Goal: Transaction & Acquisition: Purchase product/service

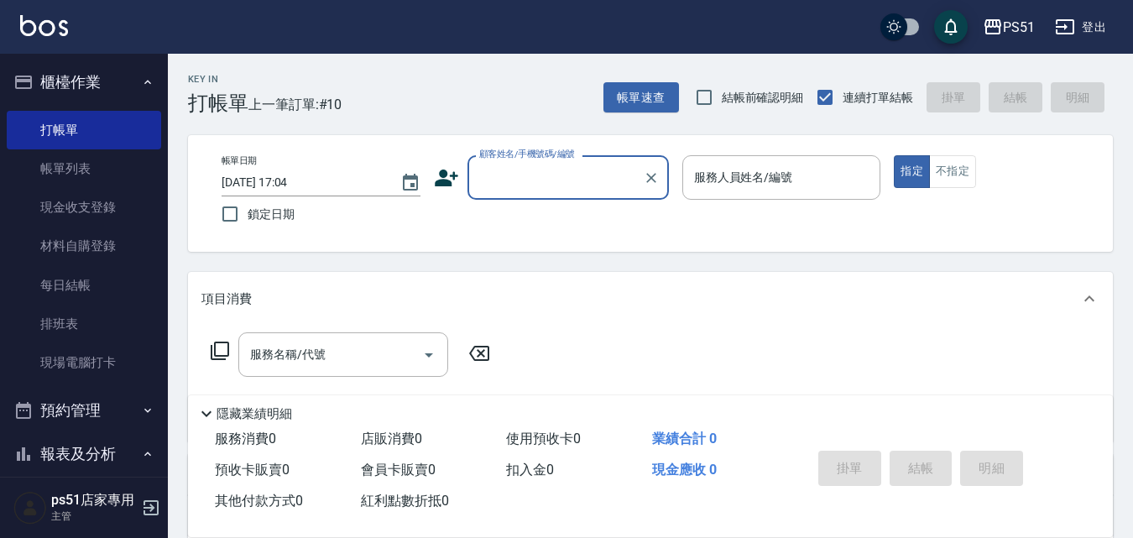
drag, startPoint x: 553, startPoint y: 159, endPoint x: 555, endPoint y: 170, distance: 12.0
click at [554, 158] on label "顧客姓名/手機號碼/編號" at bounding box center [527, 154] width 96 height 13
click at [554, 163] on input "顧客姓名/手機號碼/編號" at bounding box center [555, 177] width 161 height 29
click at [560, 180] on input "顧客姓名/手機號碼/編號" at bounding box center [555, 177] width 161 height 29
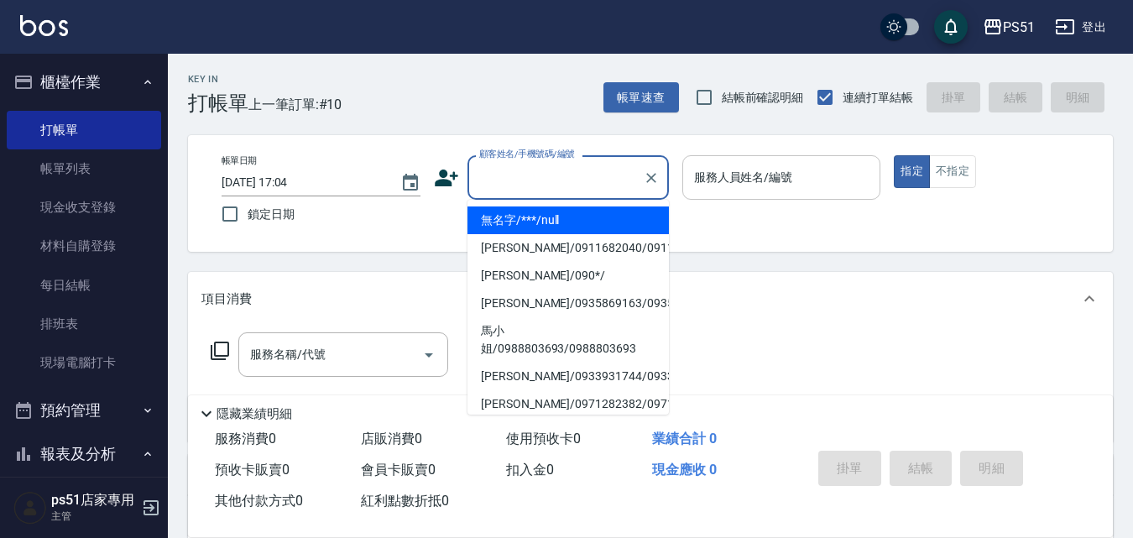
click at [562, 215] on li "無名字/***/null" at bounding box center [567, 220] width 201 height 28
type input "無名字/***/null"
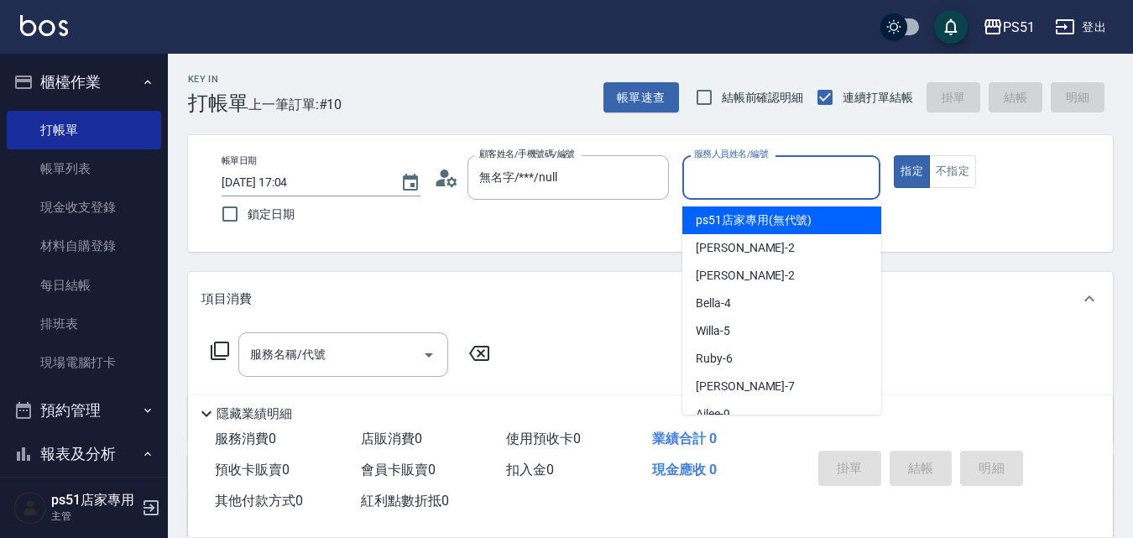
click at [724, 186] on input "服務人員姓名/編號" at bounding box center [782, 177] width 184 height 29
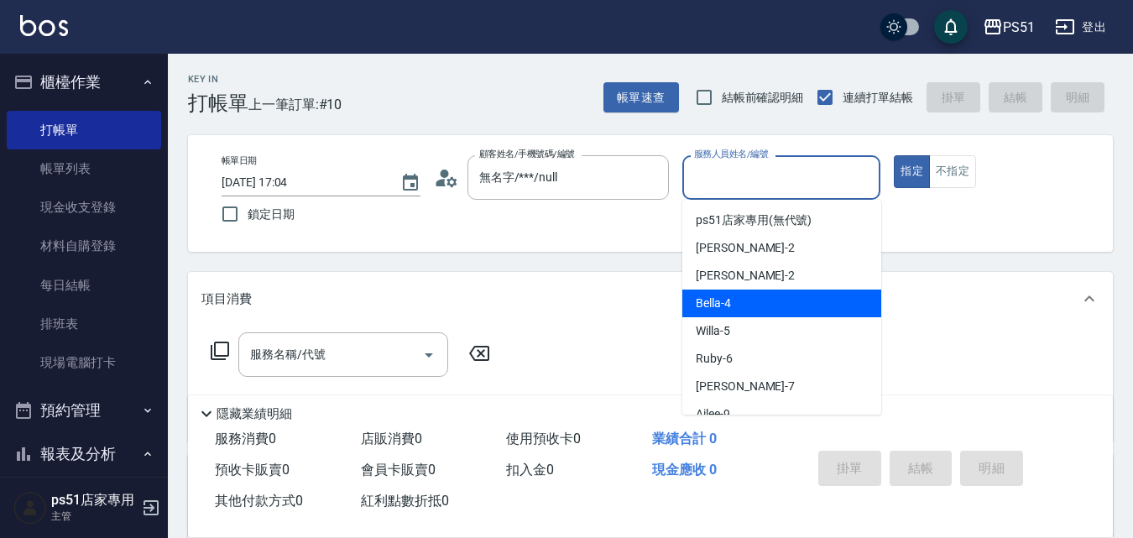
click at [718, 306] on span "Bella -4" at bounding box center [712, 303] width 35 height 18
type input "Bella-4"
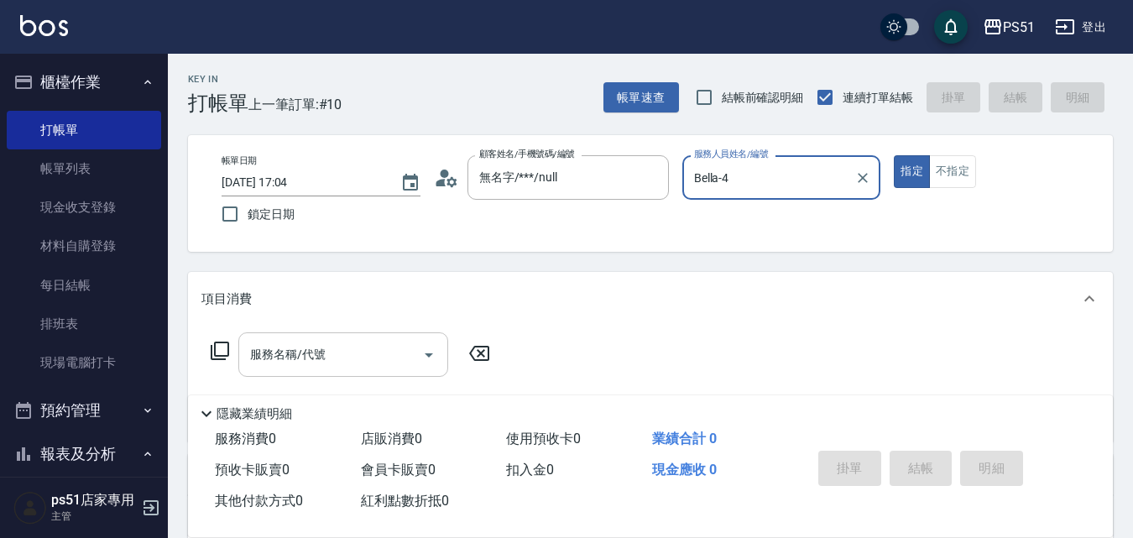
click at [381, 364] on input "服務名稱/代號" at bounding box center [330, 354] width 169 height 29
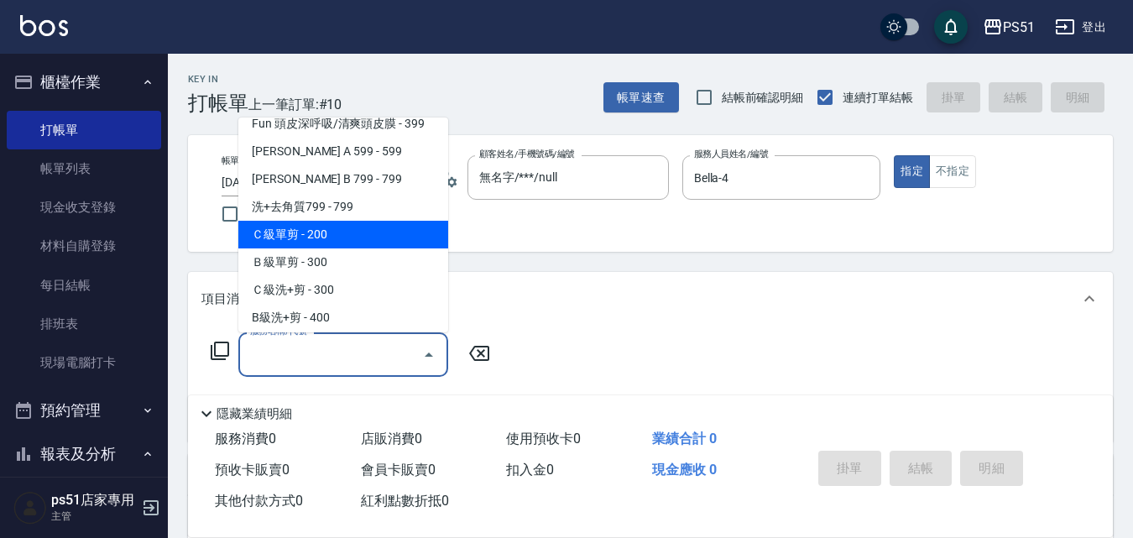
scroll to position [587, 0]
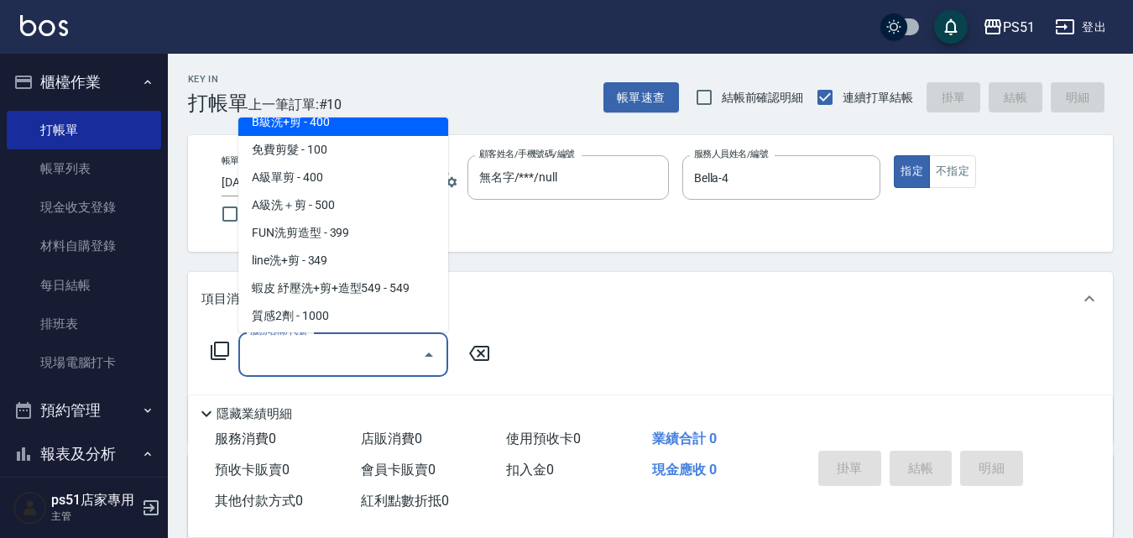
click at [351, 130] on span "B級洗+剪 - 400" at bounding box center [343, 122] width 210 height 28
type input "B級洗+剪(204)"
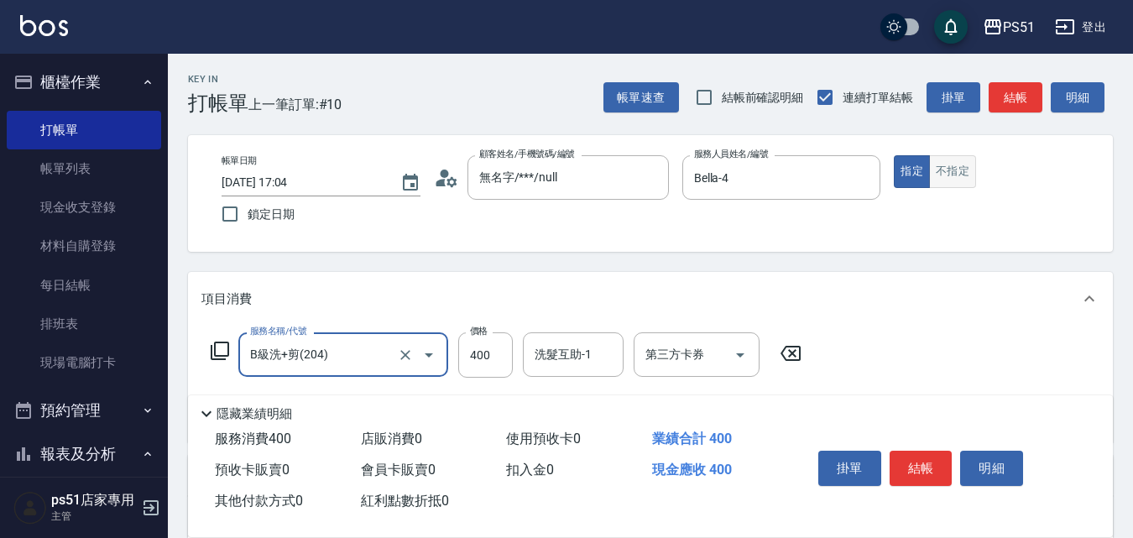
click at [954, 175] on button "不指定" at bounding box center [952, 171] width 47 height 33
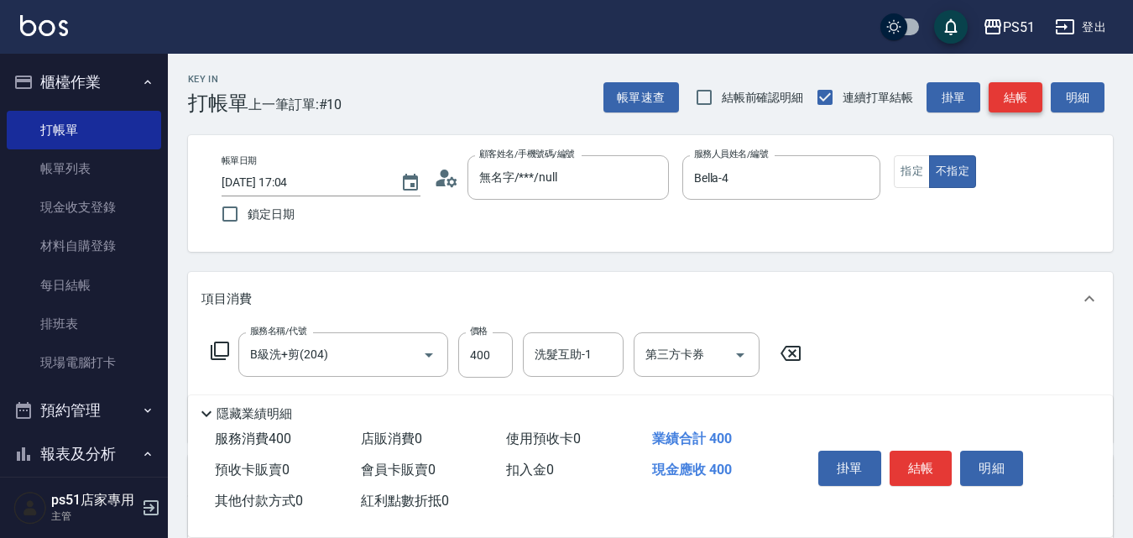
click at [1023, 91] on button "結帳" at bounding box center [1015, 97] width 54 height 31
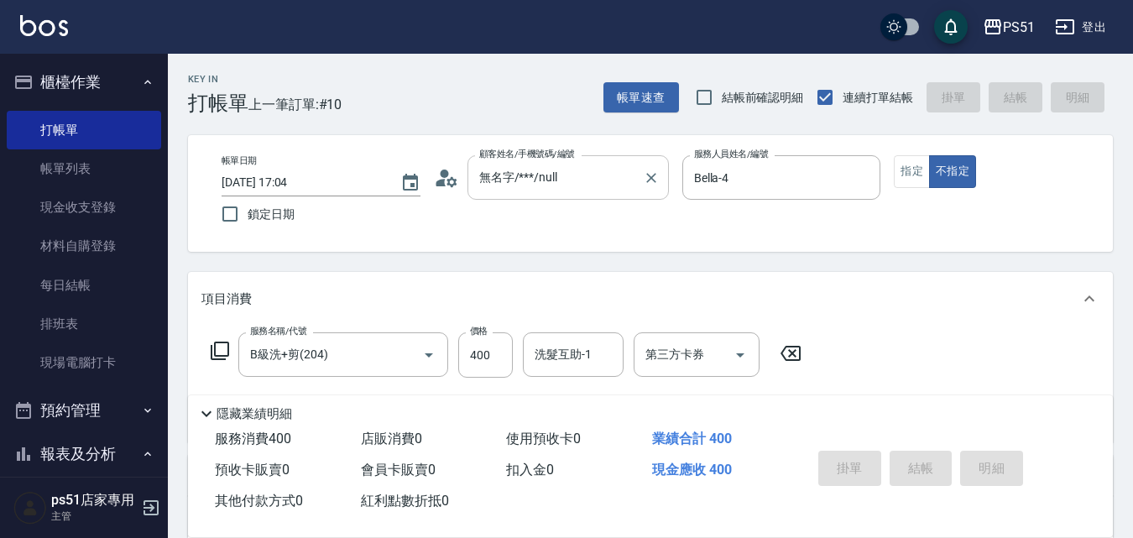
type input "[DATE] 17:14"
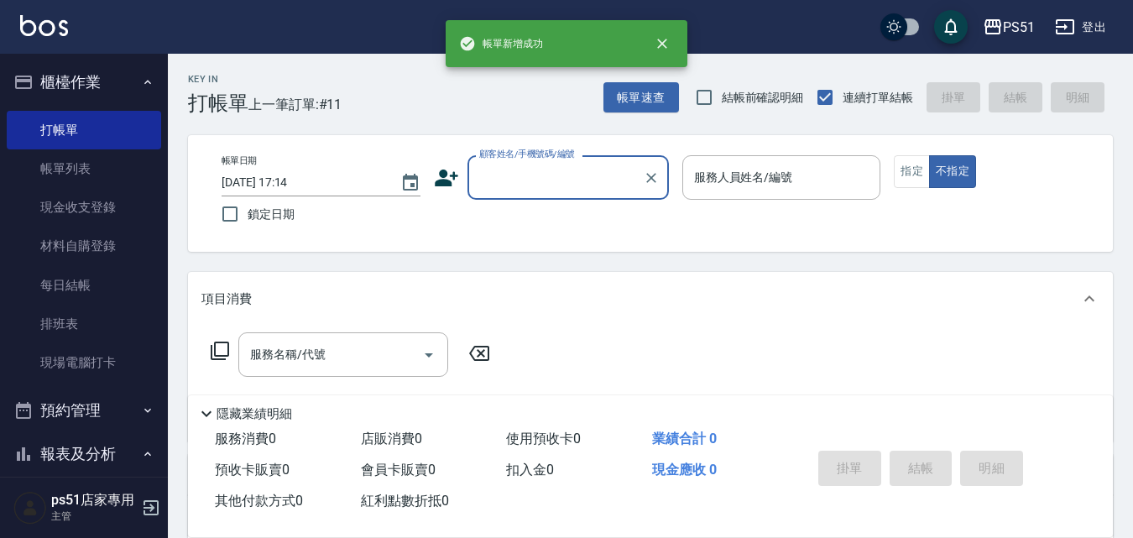
click at [607, 187] on input "顧客姓名/手機號碼/編號" at bounding box center [555, 177] width 161 height 29
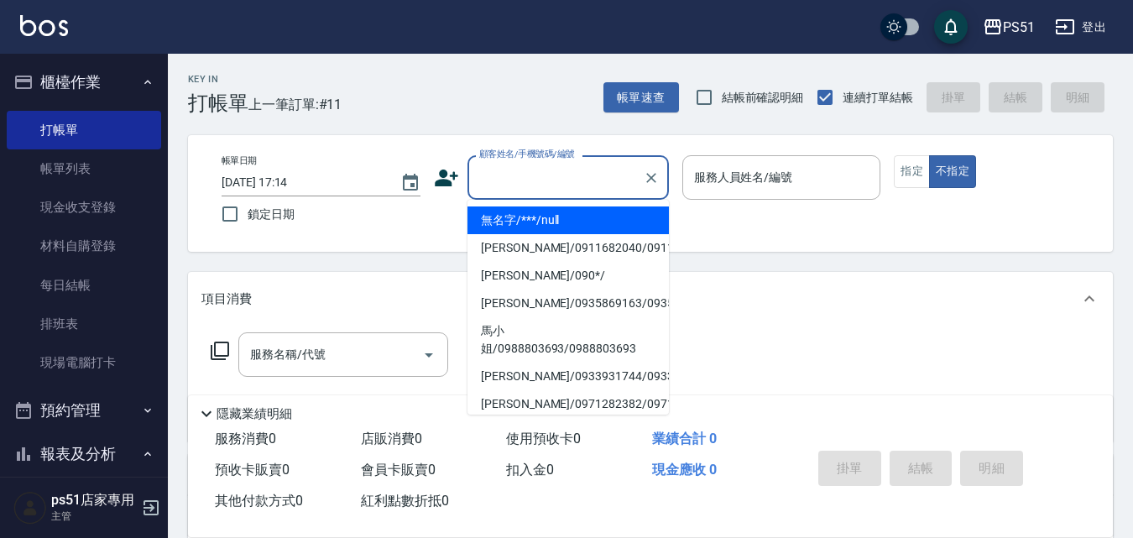
click at [602, 231] on li "無名字/***/null" at bounding box center [567, 220] width 201 height 28
type input "無名字/***/null"
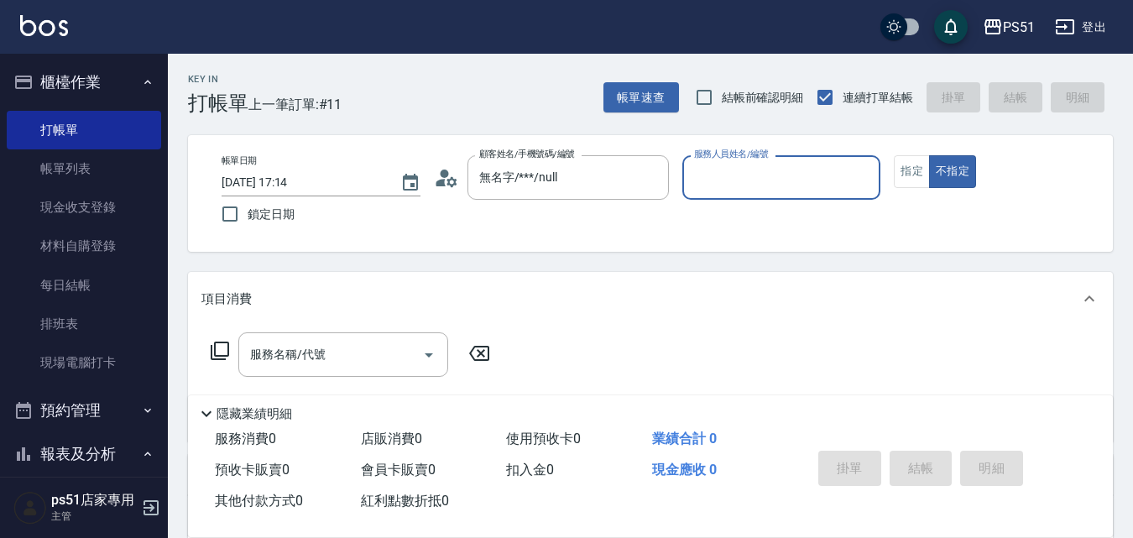
click at [763, 171] on input "服務人員姓名/編號" at bounding box center [782, 177] width 184 height 29
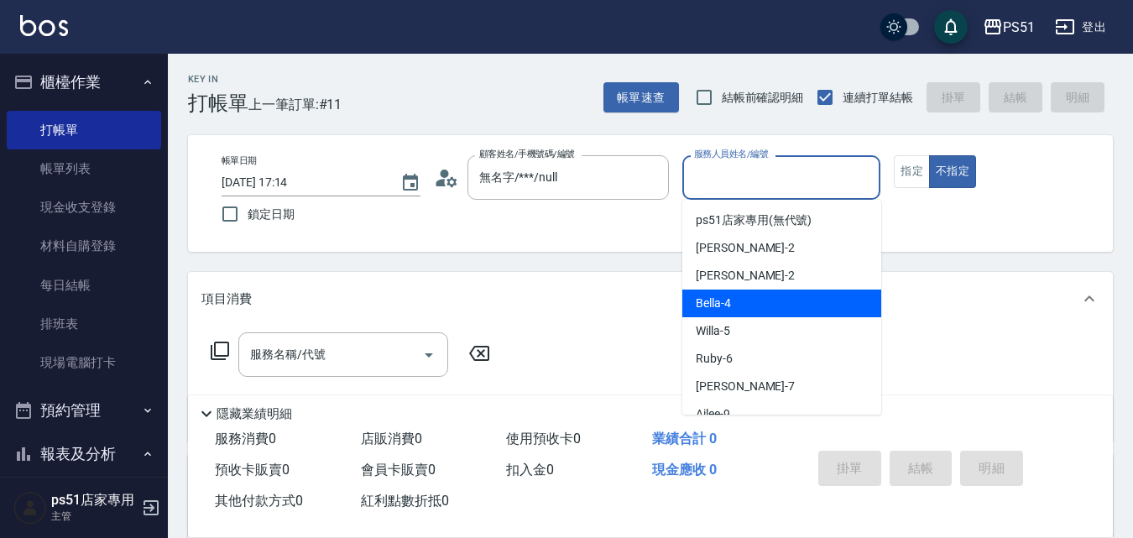
click at [724, 306] on span "Bella -4" at bounding box center [712, 303] width 35 height 18
type input "Bella-4"
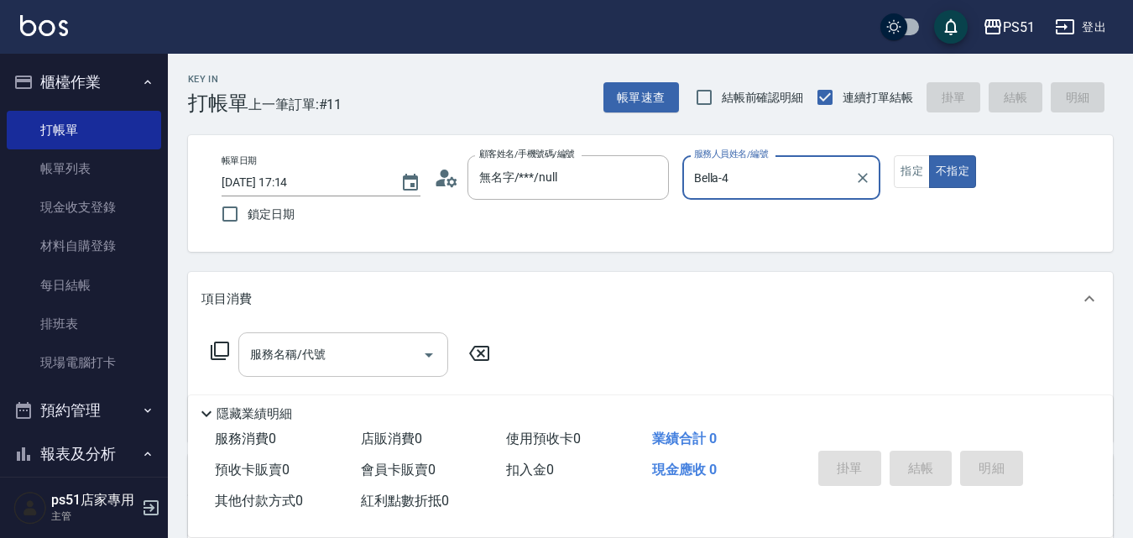
click at [328, 369] on input "服務名稱/代號" at bounding box center [330, 354] width 169 height 29
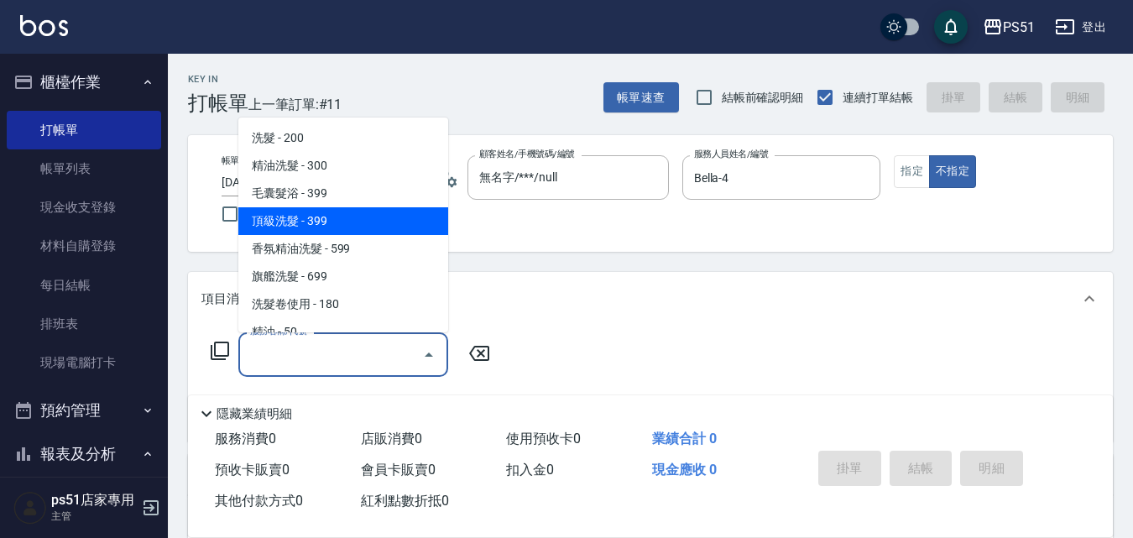
scroll to position [195, 0]
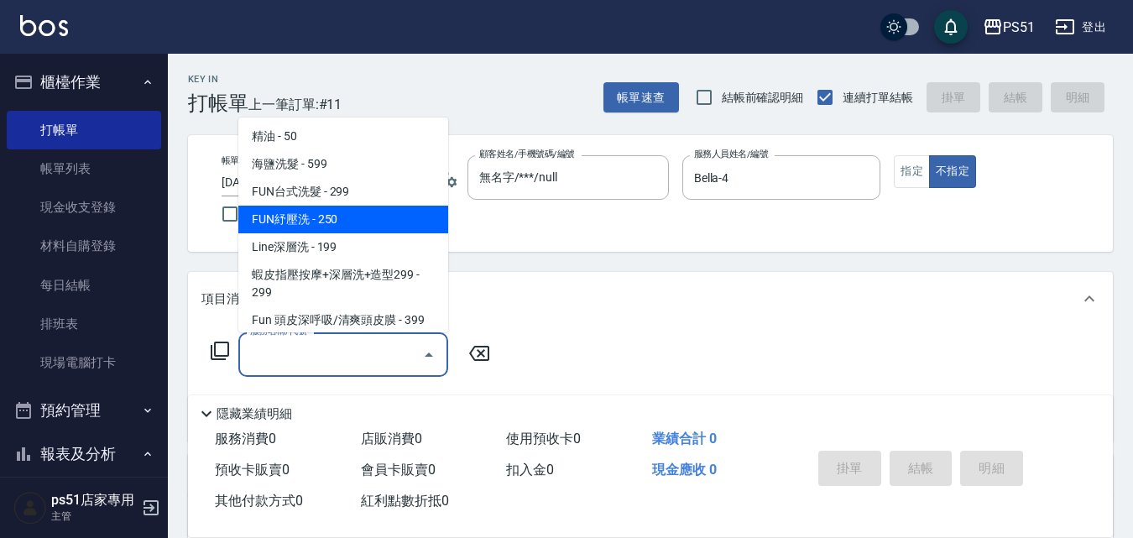
click at [316, 223] on span "FUN紓壓洗 - 250" at bounding box center [343, 220] width 210 height 28
type input "FUN紓壓洗(112)"
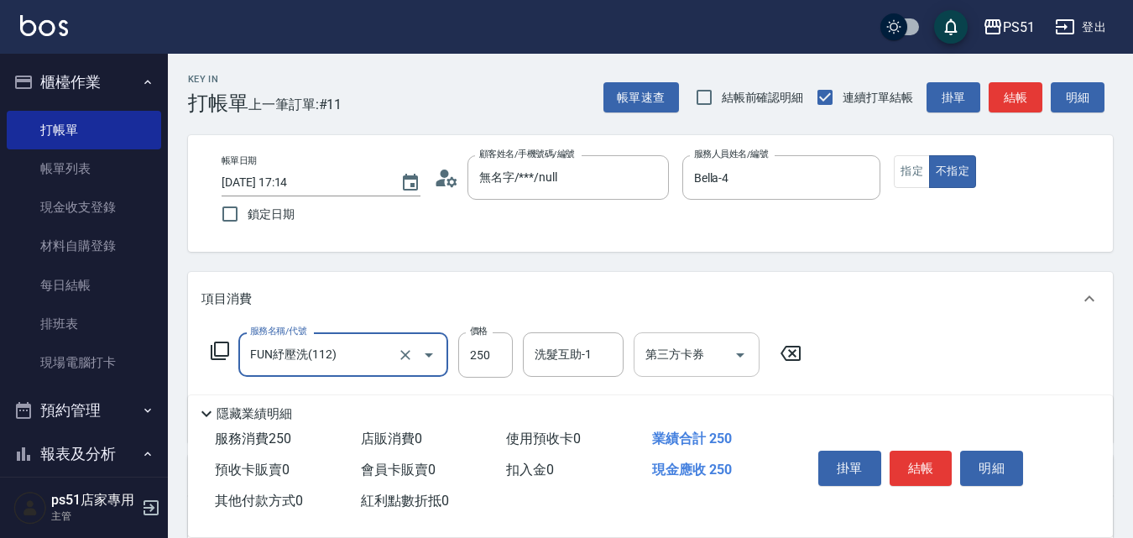
click at [692, 356] on div "第三方卡券 第三方卡券" at bounding box center [696, 354] width 126 height 44
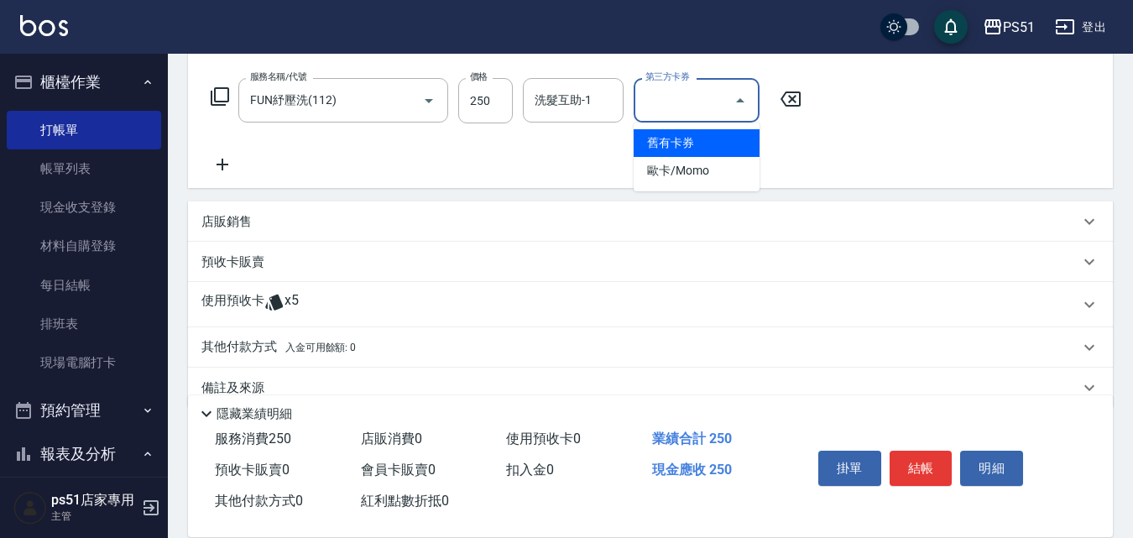
scroll to position [285, 0]
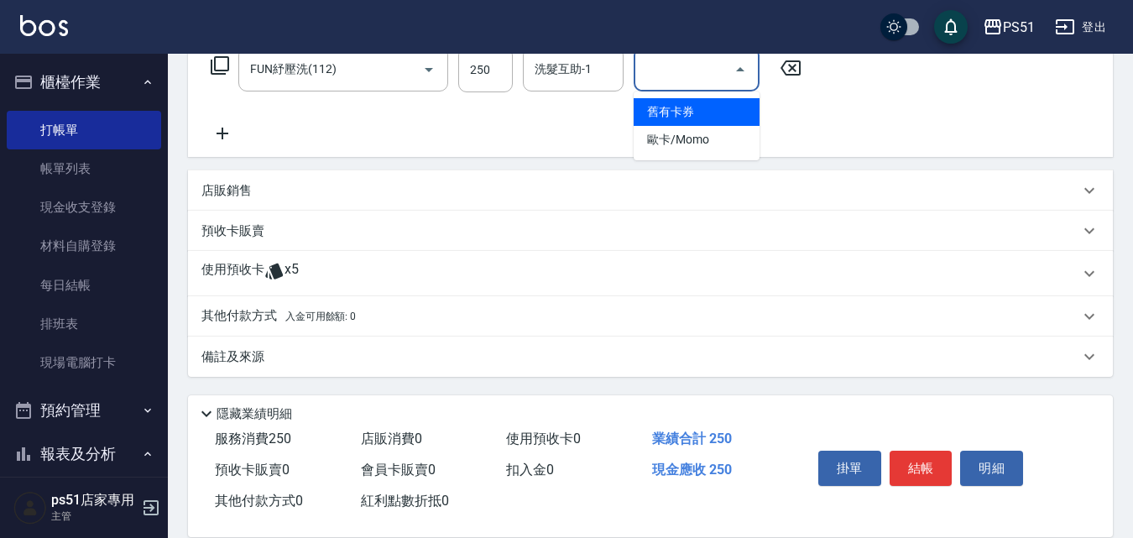
click at [299, 320] on span "入金可用餘額: 0" at bounding box center [320, 316] width 71 height 12
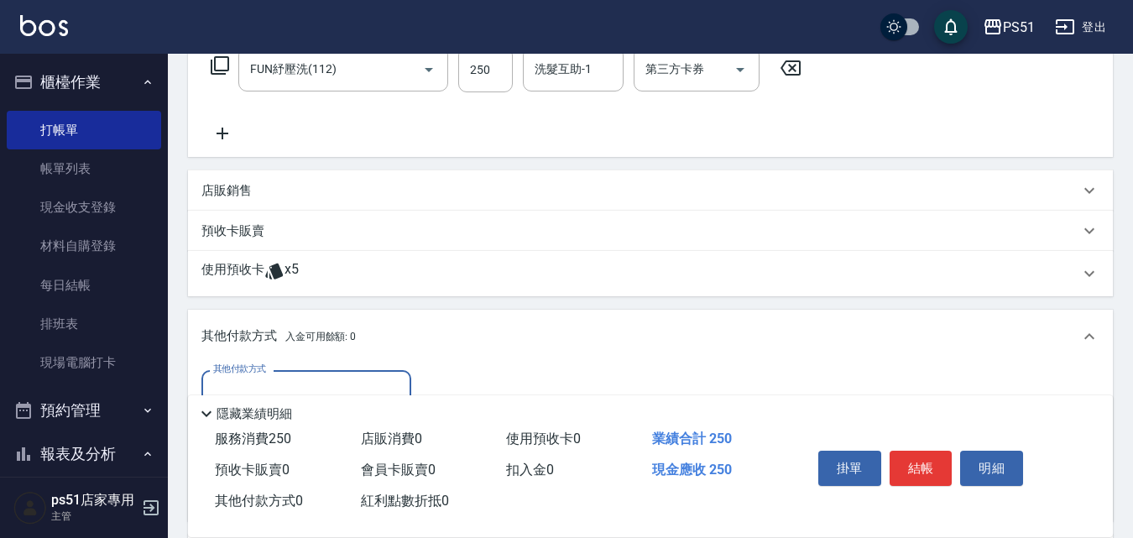
scroll to position [481, 0]
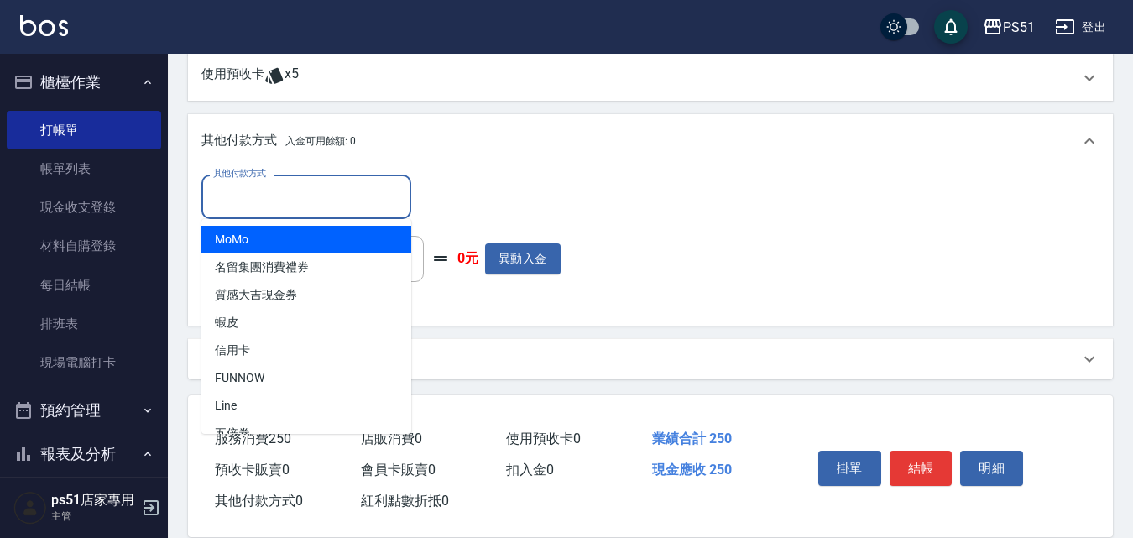
click at [315, 209] on input "其他付款方式" at bounding box center [306, 196] width 195 height 29
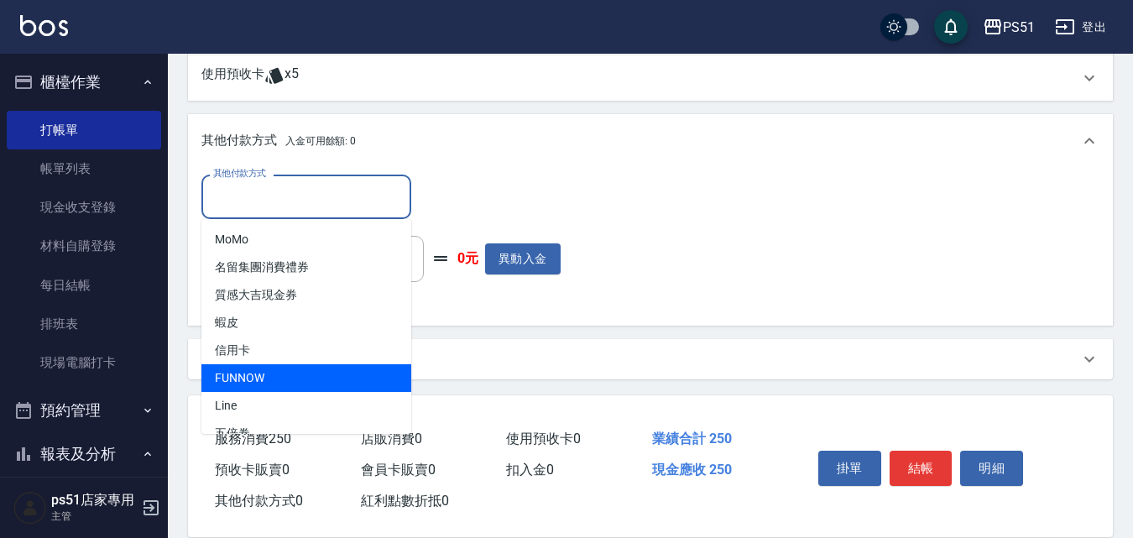
click at [276, 376] on span "FUNNOW" at bounding box center [306, 378] width 210 height 28
type input "FUNNOW"
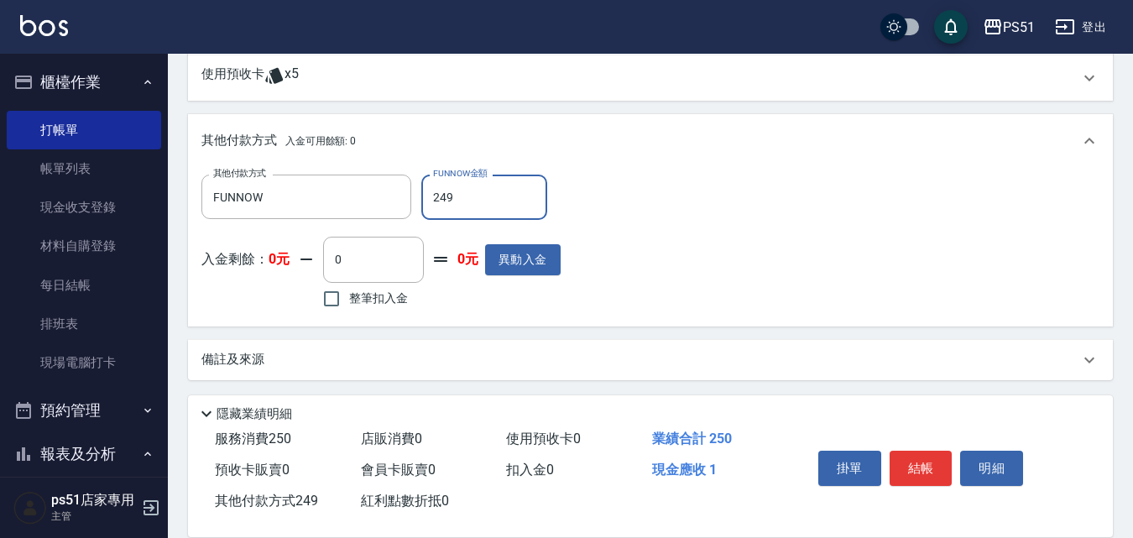
scroll to position [90, 0]
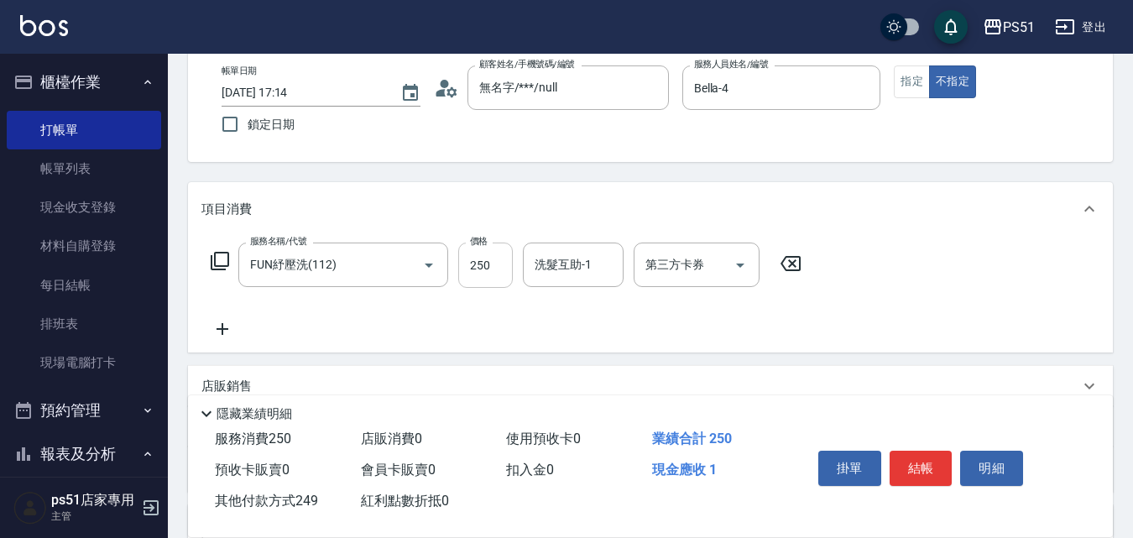
type input "249"
click at [488, 274] on input "250" at bounding box center [485, 264] width 55 height 45
type input "2"
type input "0"
type input "249"
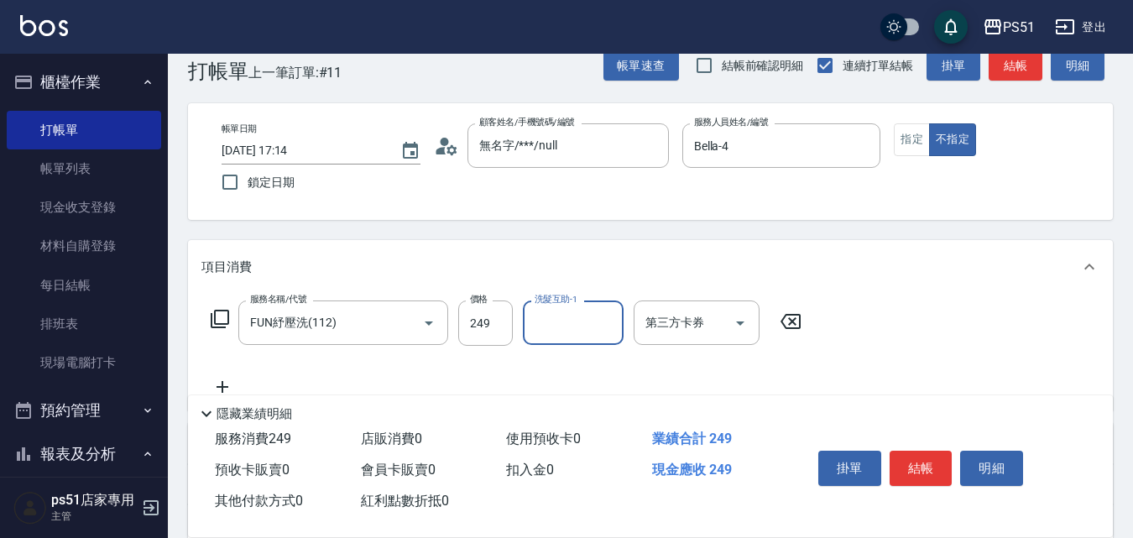
scroll to position [0, 0]
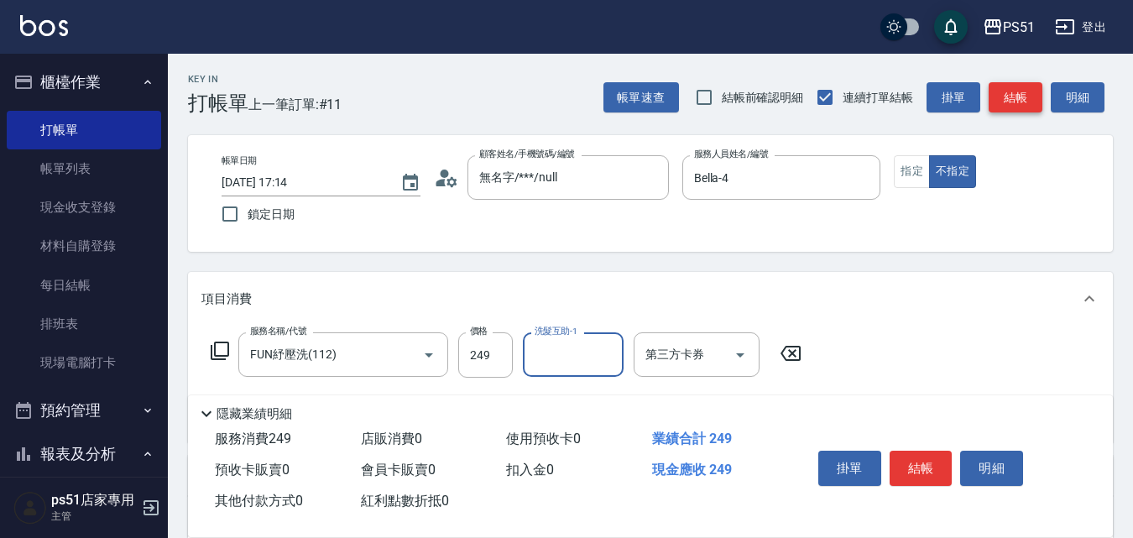
click at [1002, 86] on button "結帳" at bounding box center [1015, 97] width 54 height 31
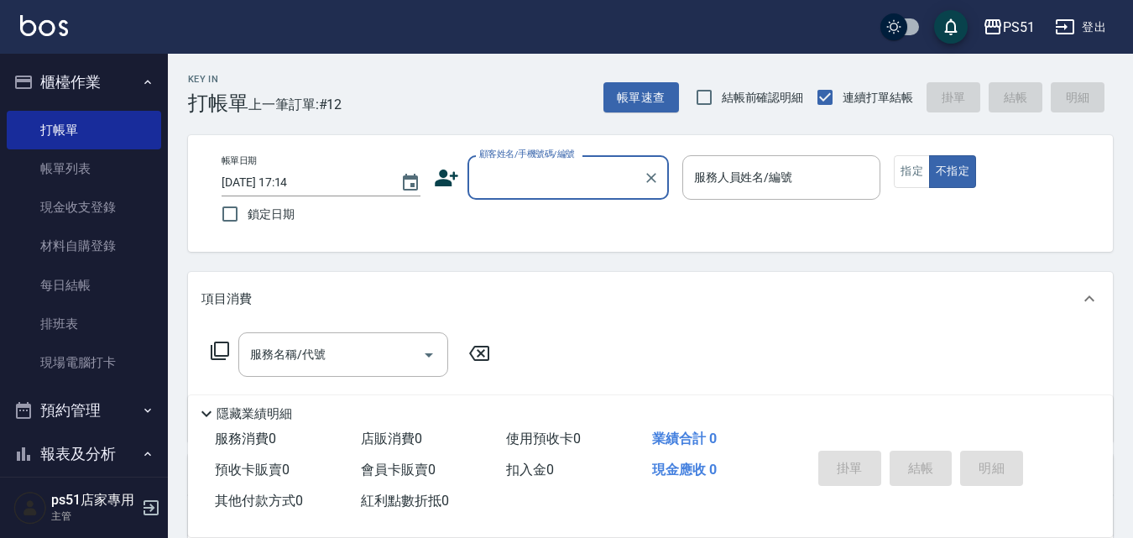
drag, startPoint x: 563, startPoint y: 163, endPoint x: 566, endPoint y: 193, distance: 30.4
click at [562, 163] on input "顧客姓名/手機號碼/編號" at bounding box center [555, 177] width 161 height 29
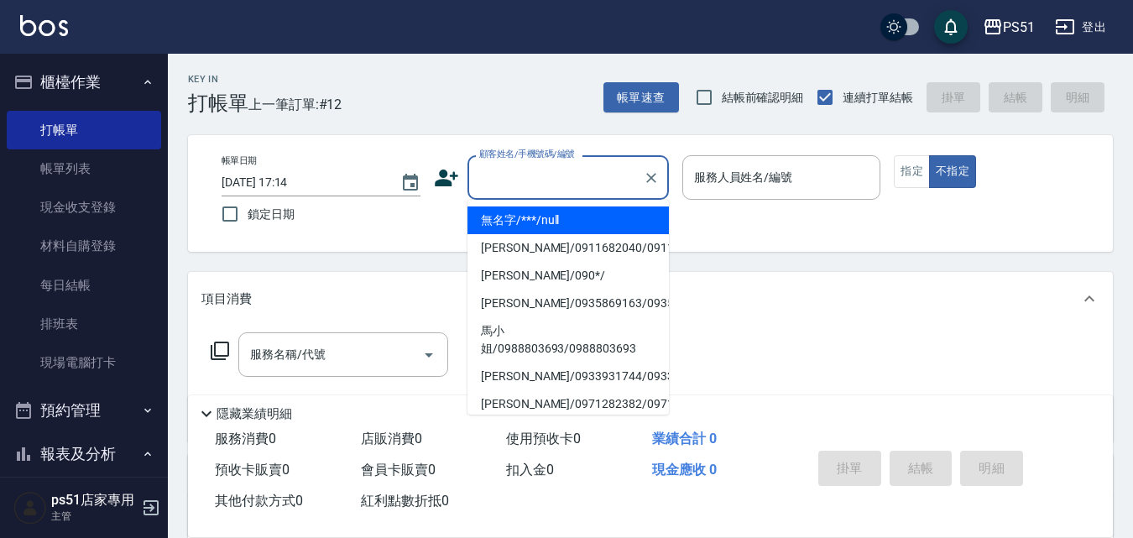
drag, startPoint x: 568, startPoint y: 214, endPoint x: 758, endPoint y: 216, distance: 189.6
click at [575, 217] on li "無名字/***/null" at bounding box center [567, 220] width 201 height 28
type input "無名字/***/null"
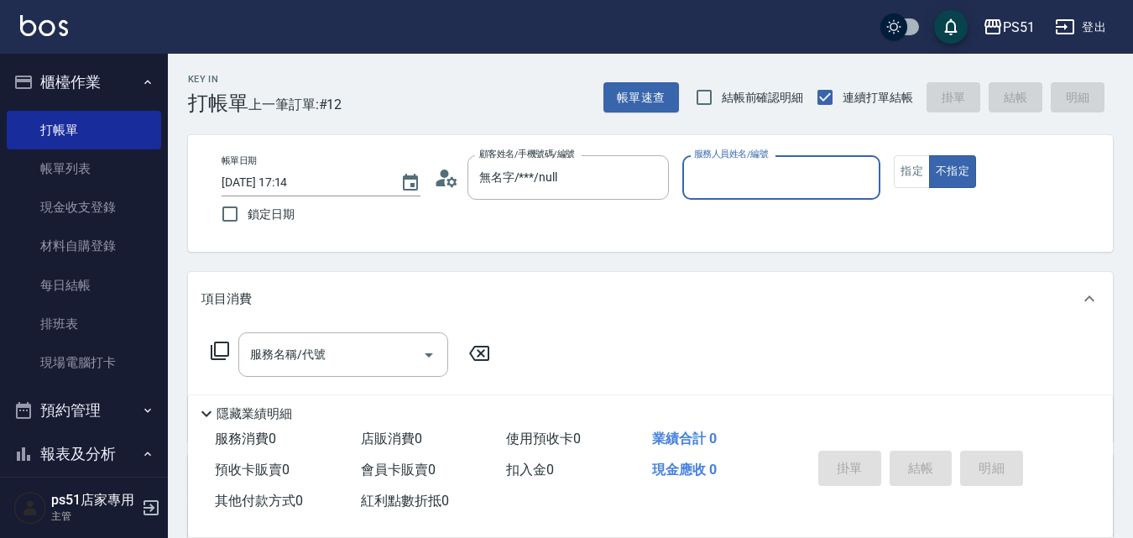
click at [755, 185] on input "服務人員姓名/編號" at bounding box center [782, 177] width 184 height 29
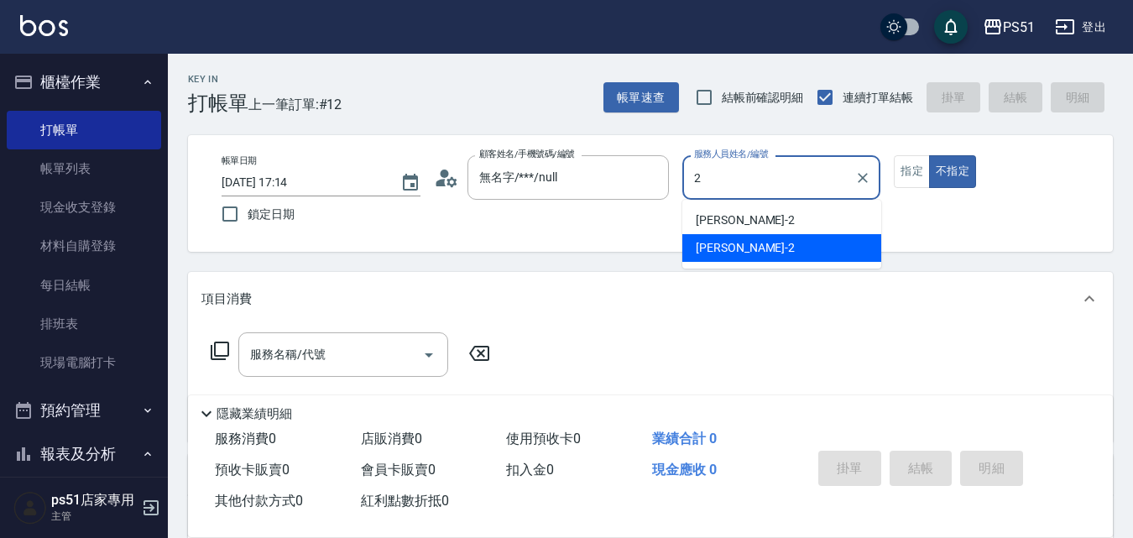
drag, startPoint x: 763, startPoint y: 246, endPoint x: 706, endPoint y: 258, distance: 57.4
click at [763, 247] on div "[PERSON_NAME] -2" at bounding box center [781, 248] width 199 height 28
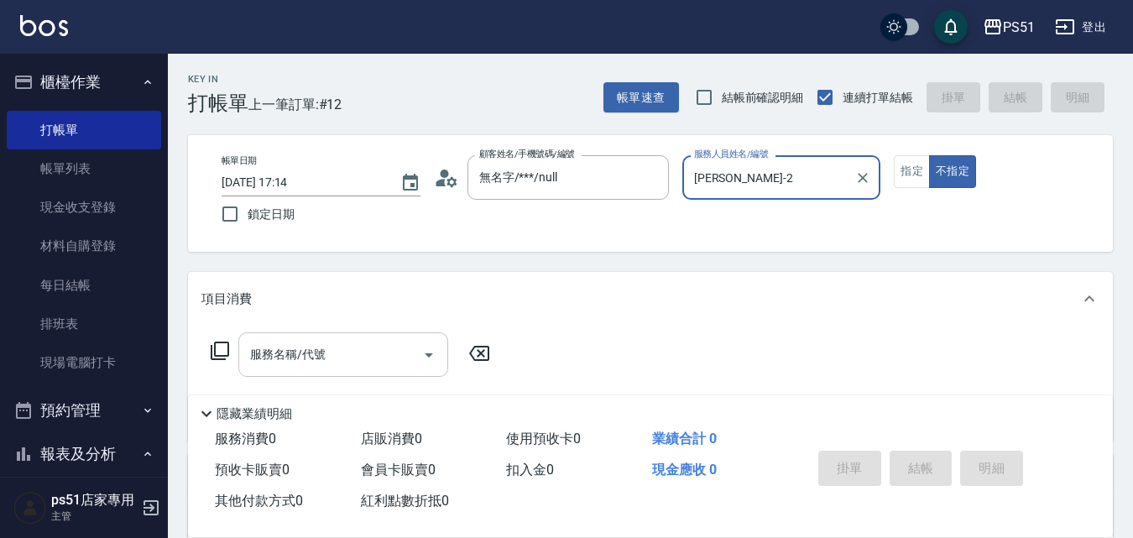
type input "[PERSON_NAME]-2"
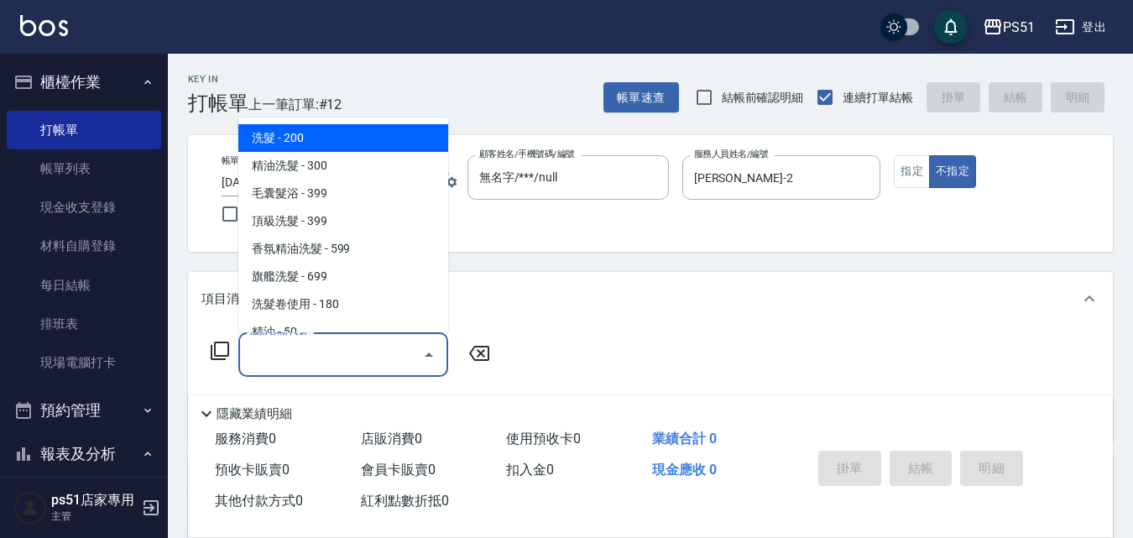
click at [363, 362] on input "服務名稱/代號" at bounding box center [330, 354] width 169 height 29
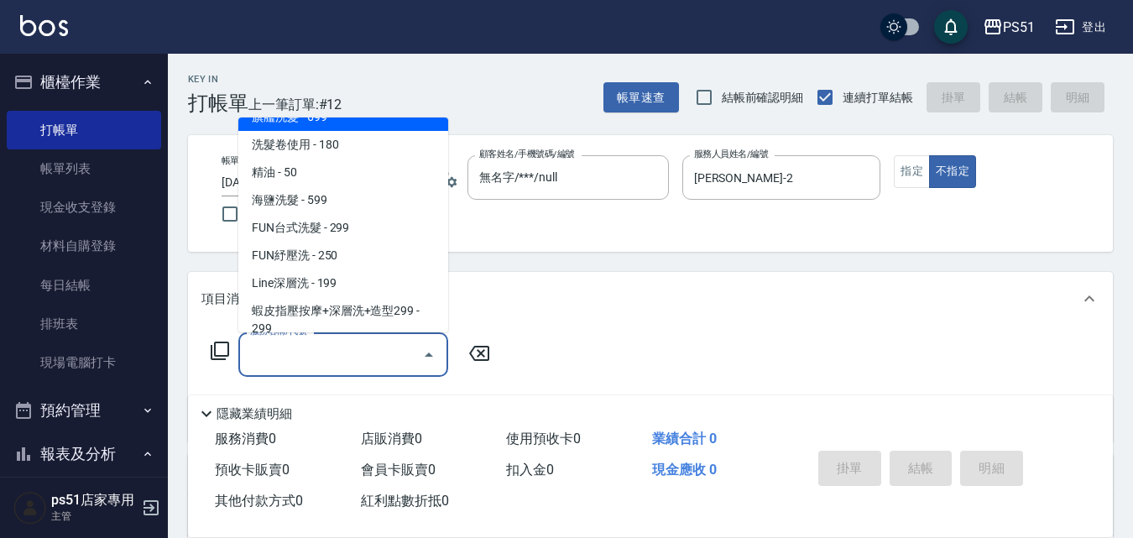
scroll to position [195, 0]
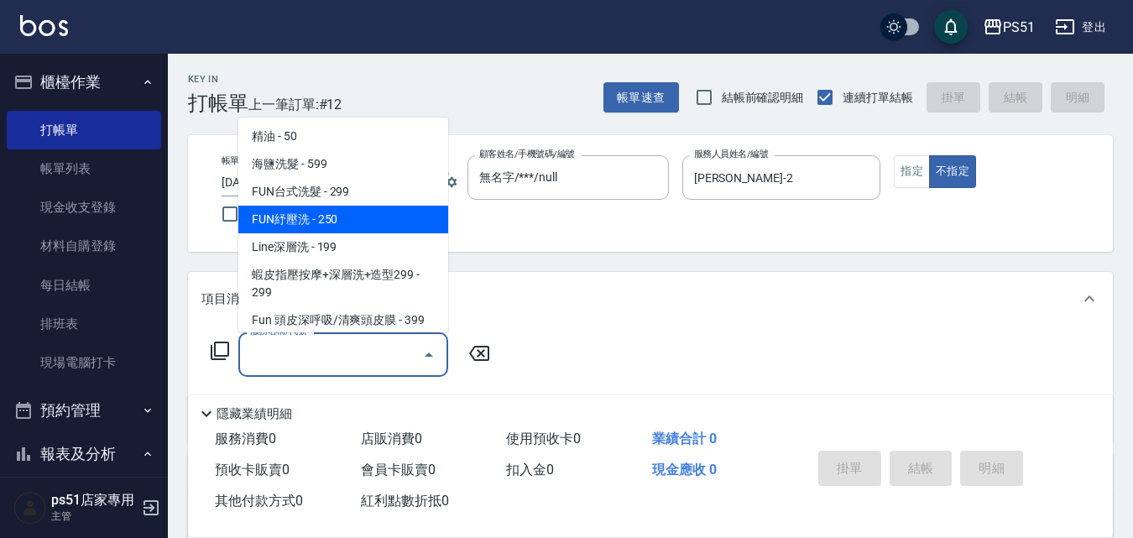
click at [368, 231] on span "FUN紓壓洗 - 250" at bounding box center [343, 220] width 210 height 28
type input "FUN紓壓洗(112)"
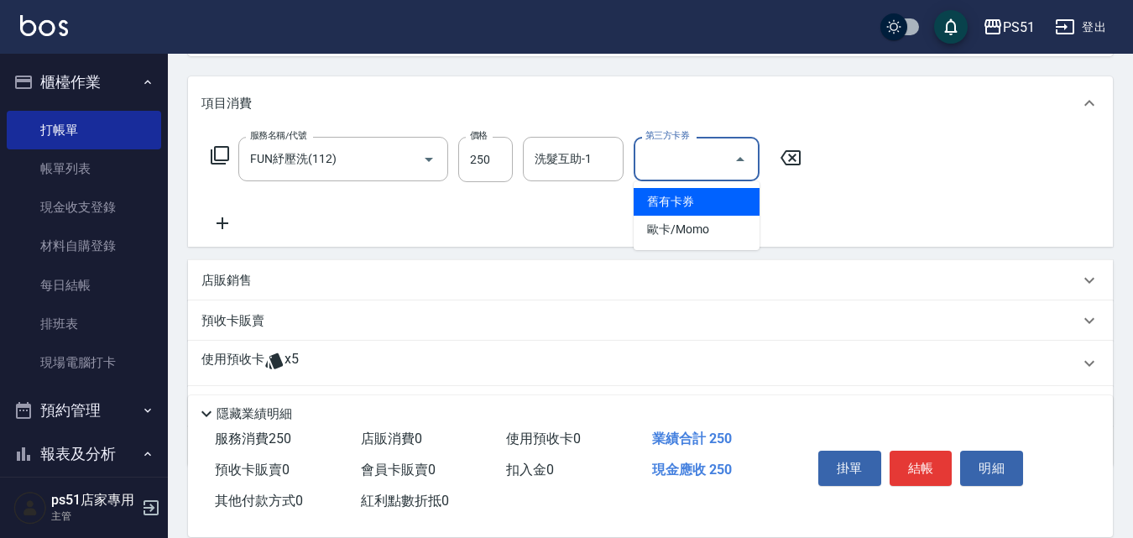
click at [680, 164] on input "第三方卡券" at bounding box center [684, 158] width 86 height 29
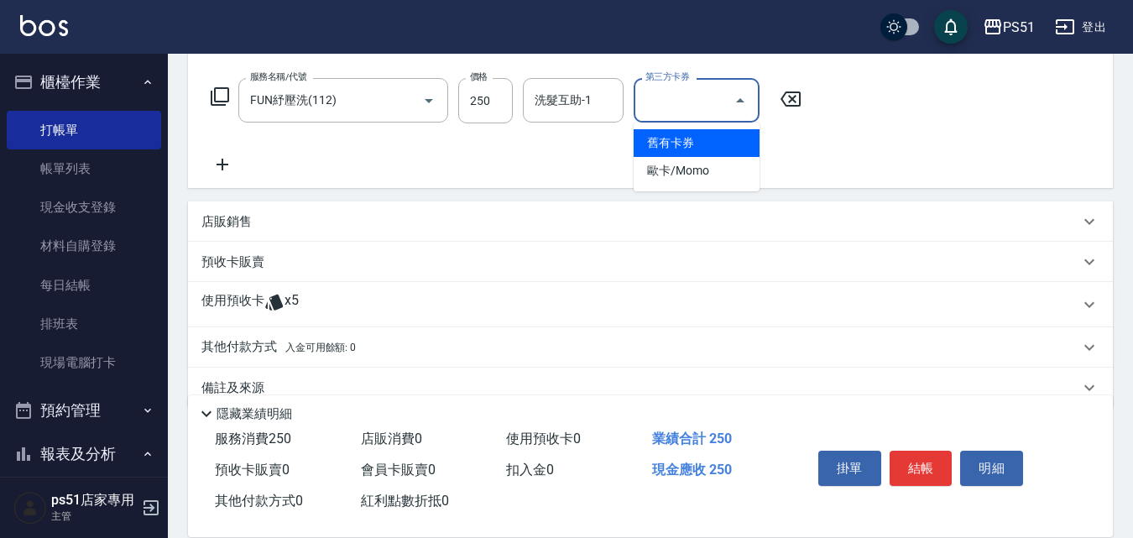
scroll to position [285, 0]
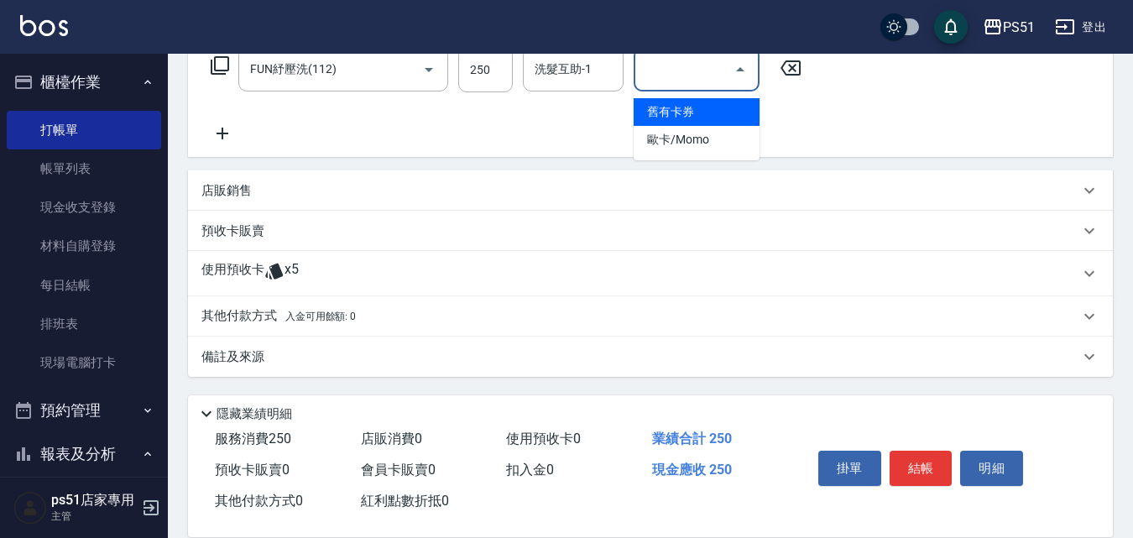
click at [286, 317] on span "入金可用餘額: 0" at bounding box center [320, 316] width 71 height 12
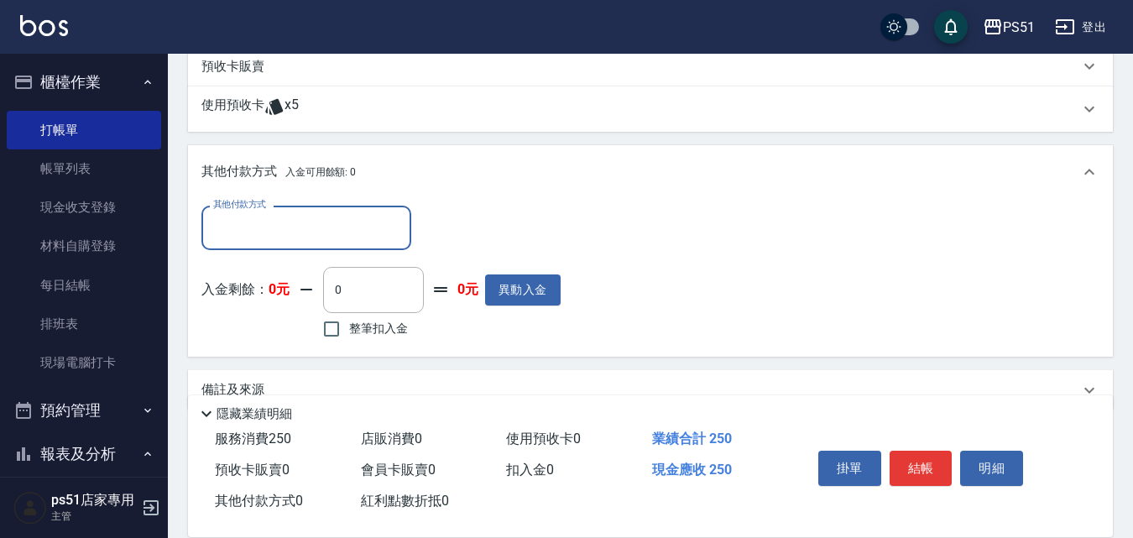
scroll to position [481, 0]
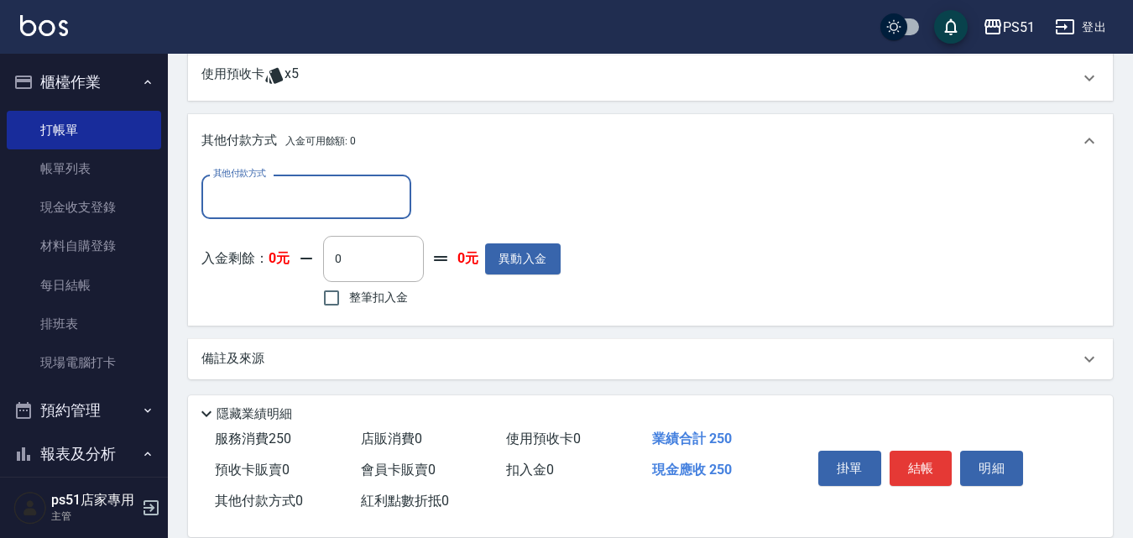
click at [320, 194] on input "其他付款方式" at bounding box center [306, 196] width 195 height 29
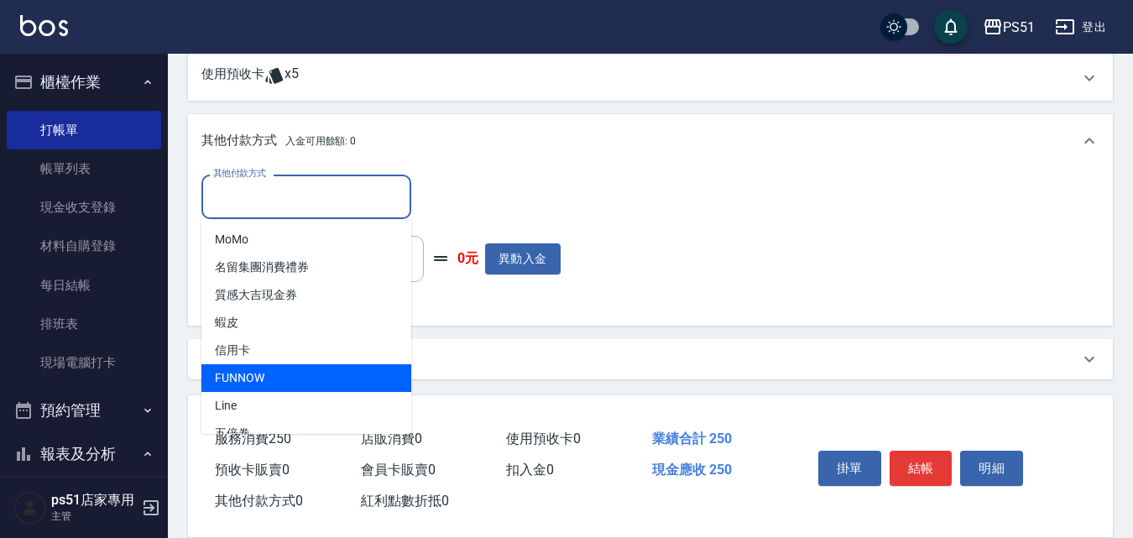
click at [314, 372] on span "FUNNOW" at bounding box center [306, 378] width 210 height 28
type input "FUNNOW"
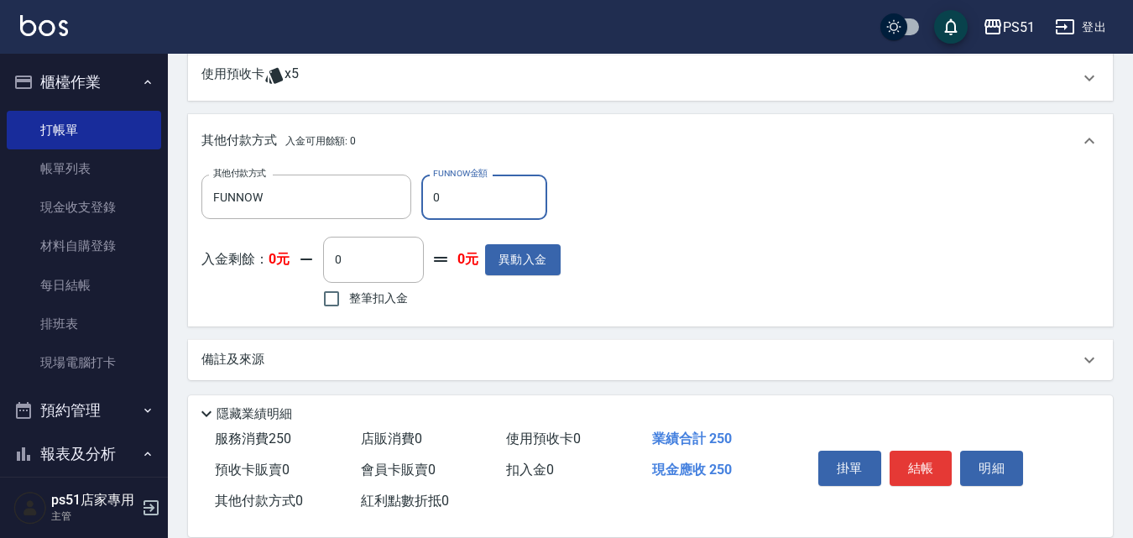
drag, startPoint x: 461, startPoint y: 190, endPoint x: 420, endPoint y: 185, distance: 41.4
click at [425, 182] on input "0" at bounding box center [484, 196] width 126 height 45
type input "250"
click at [929, 454] on button "結帳" at bounding box center [920, 467] width 63 height 35
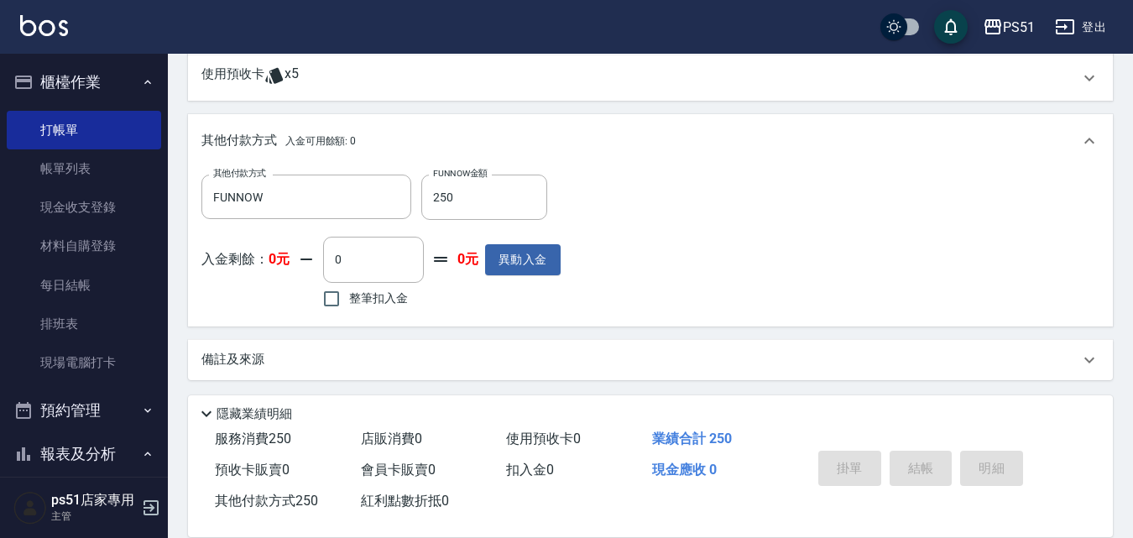
type input "[DATE] 17:25"
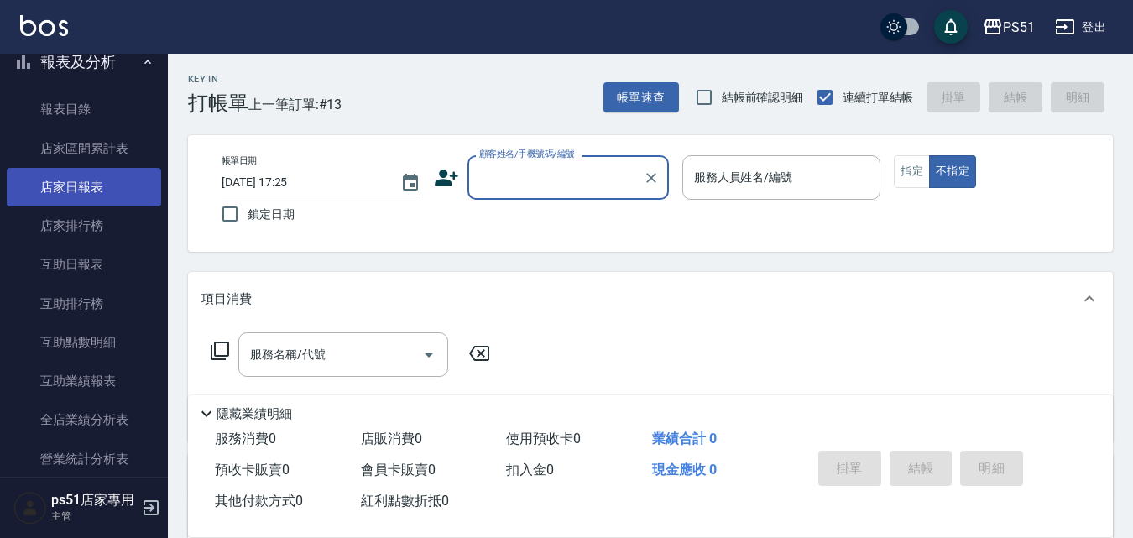
scroll to position [587, 0]
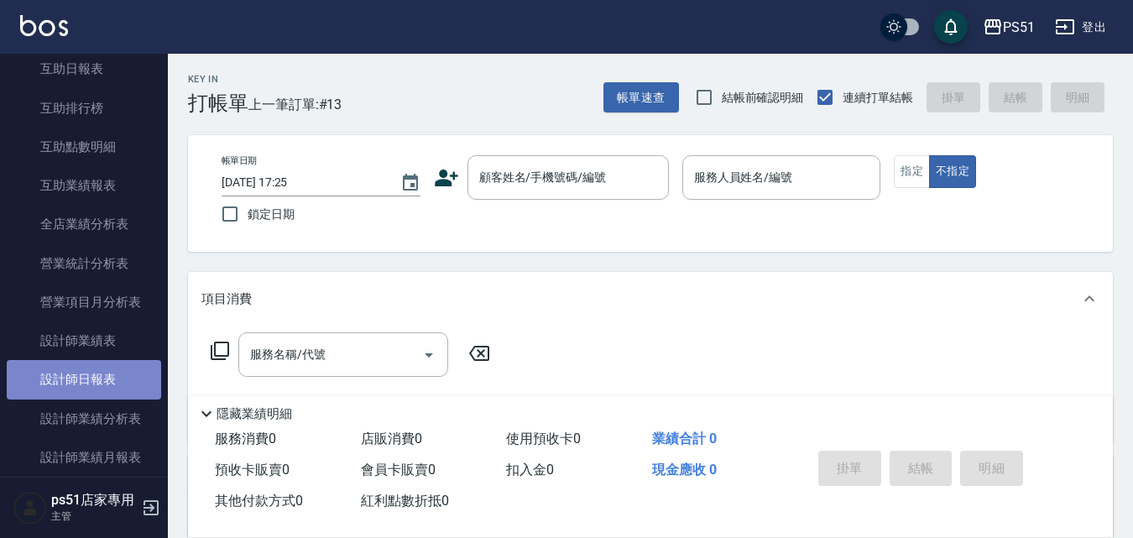
click at [98, 374] on link "設計師日報表" at bounding box center [84, 379] width 154 height 39
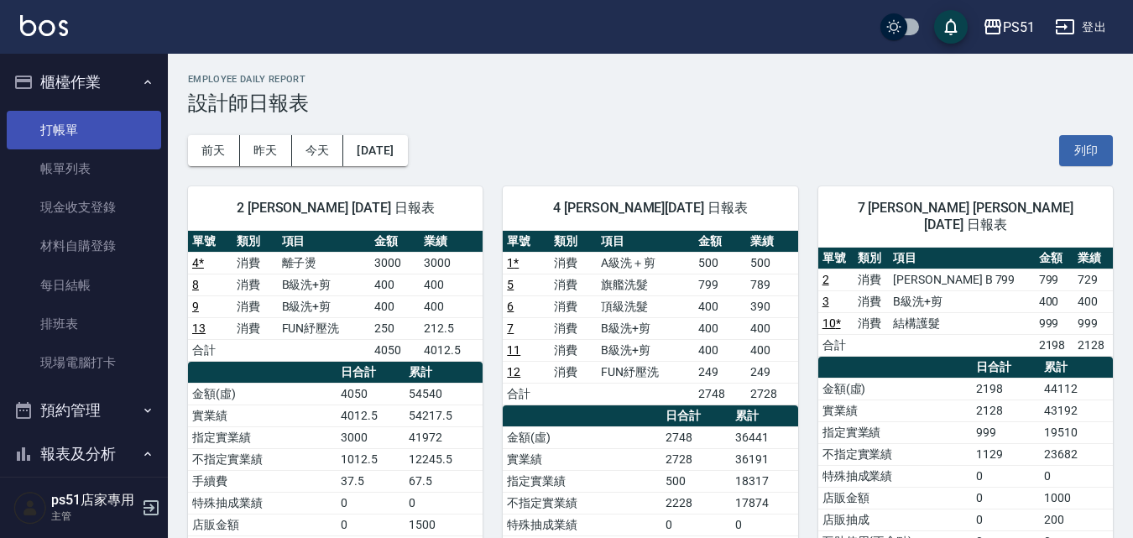
click at [91, 121] on link "打帳單" at bounding box center [84, 130] width 154 height 39
